Goal: Navigation & Orientation: Find specific page/section

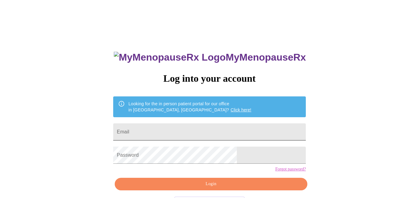
click at [196, 132] on input "Email" at bounding box center [209, 132] width 193 height 17
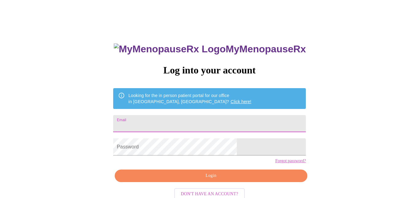
scroll to position [24, 0]
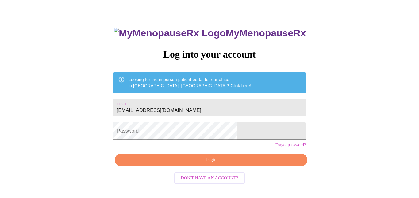
type input "[EMAIL_ADDRESS][DOMAIN_NAME]"
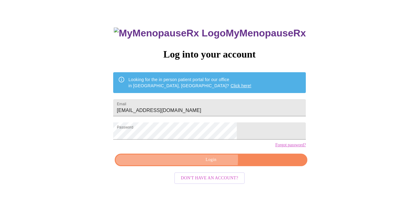
click at [211, 164] on span "Login" at bounding box center [211, 160] width 178 height 8
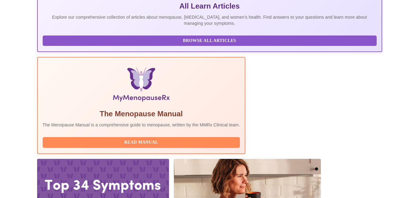
scroll to position [148, 0]
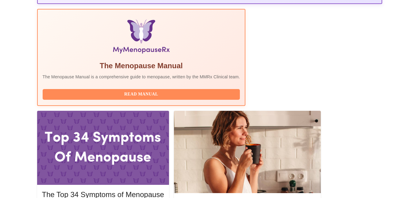
scroll to position [191, 0]
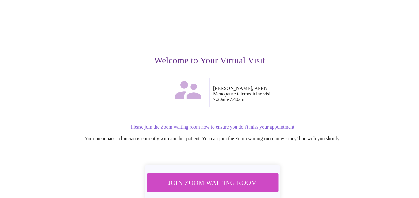
scroll to position [58, 0]
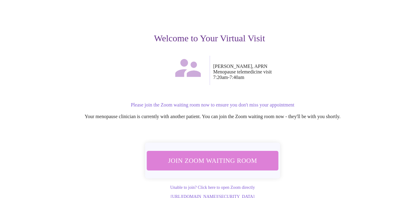
click at [214, 155] on span "Join Zoom Waiting Room" at bounding box center [212, 160] width 115 height 11
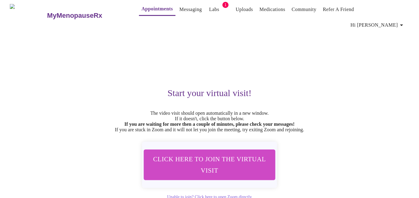
scroll to position [0, 0]
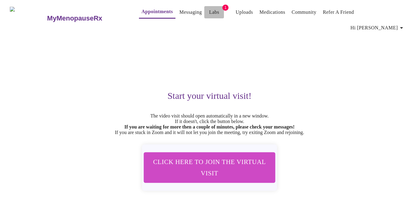
click at [209, 14] on link "Labs" at bounding box center [214, 12] width 10 height 9
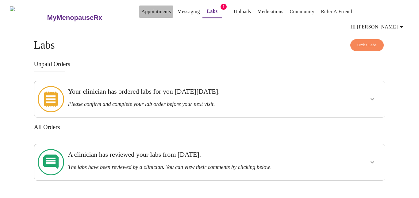
click at [141, 13] on link "Appointments" at bounding box center [155, 11] width 29 height 9
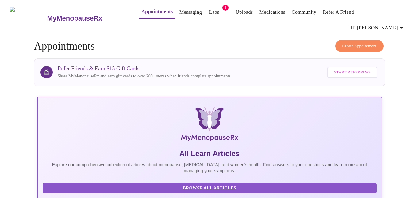
click at [179, 13] on link "Messaging" at bounding box center [190, 12] width 22 height 9
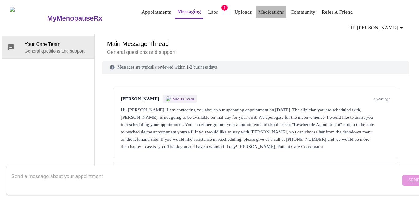
click at [262, 14] on link "Medications" at bounding box center [271, 12] width 26 height 9
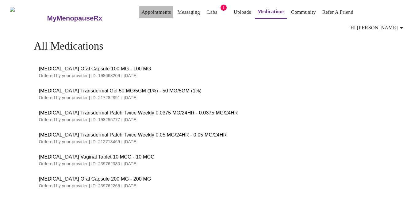
click at [141, 14] on link "Appointments" at bounding box center [155, 12] width 29 height 9
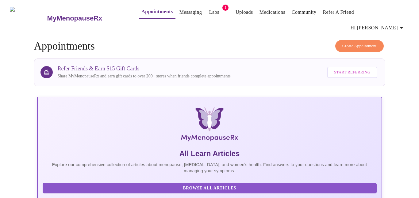
click at [209, 14] on link "Labs" at bounding box center [214, 12] width 10 height 9
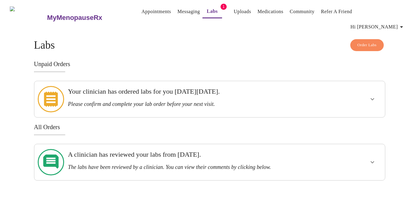
click at [366, 42] on span "Order Labs" at bounding box center [366, 45] width 19 height 7
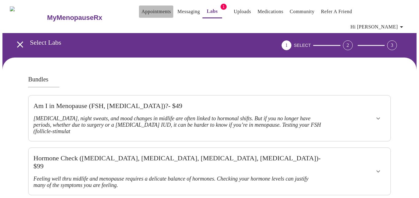
click at [141, 13] on link "Appointments" at bounding box center [155, 11] width 29 height 9
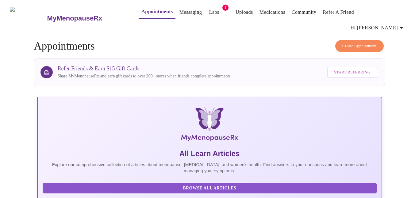
scroll to position [0, 0]
